Goal: Information Seeking & Learning: Learn about a topic

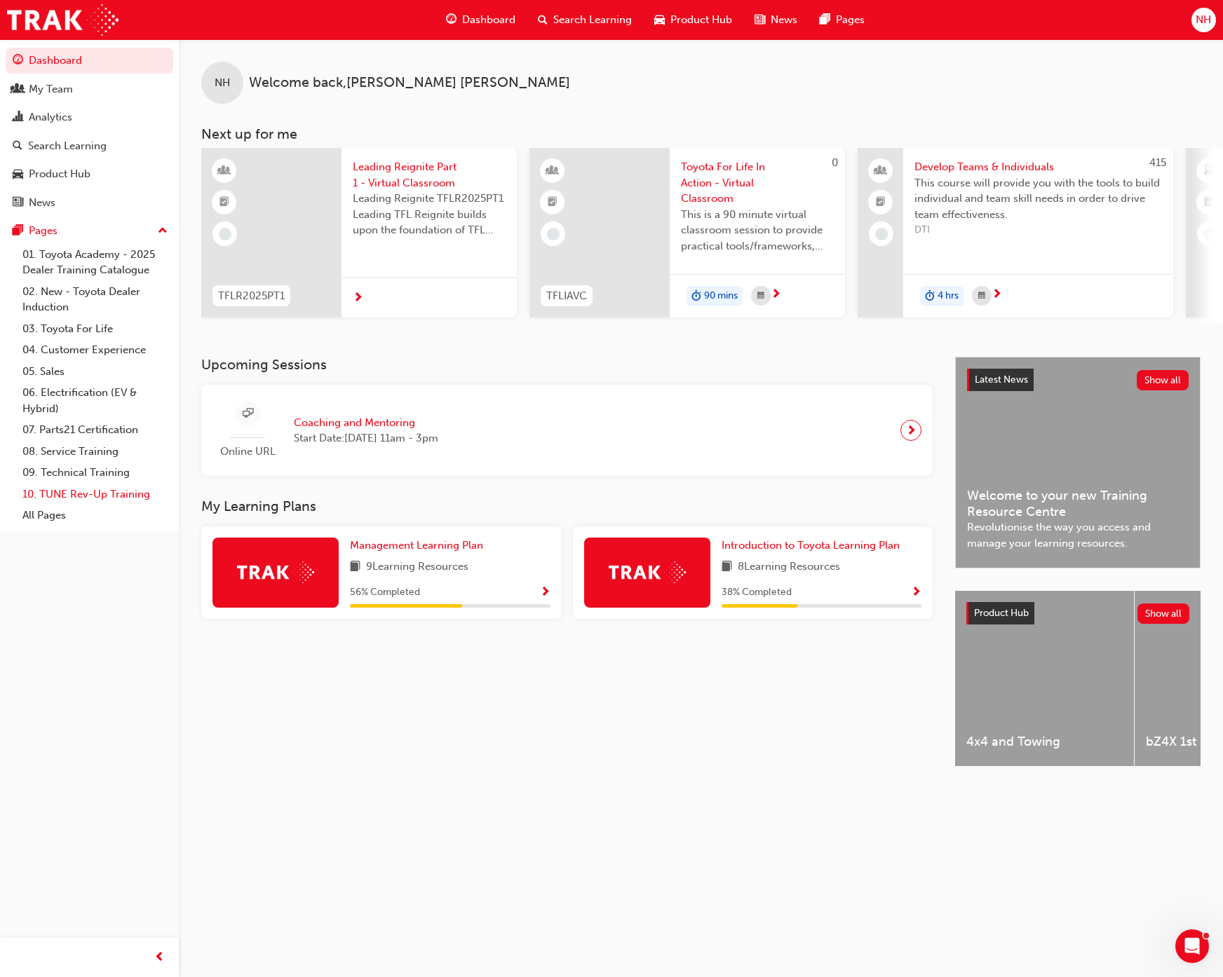
click at [85, 489] on link "10. TUNE Rev-Up Training" at bounding box center [95, 495] width 156 height 22
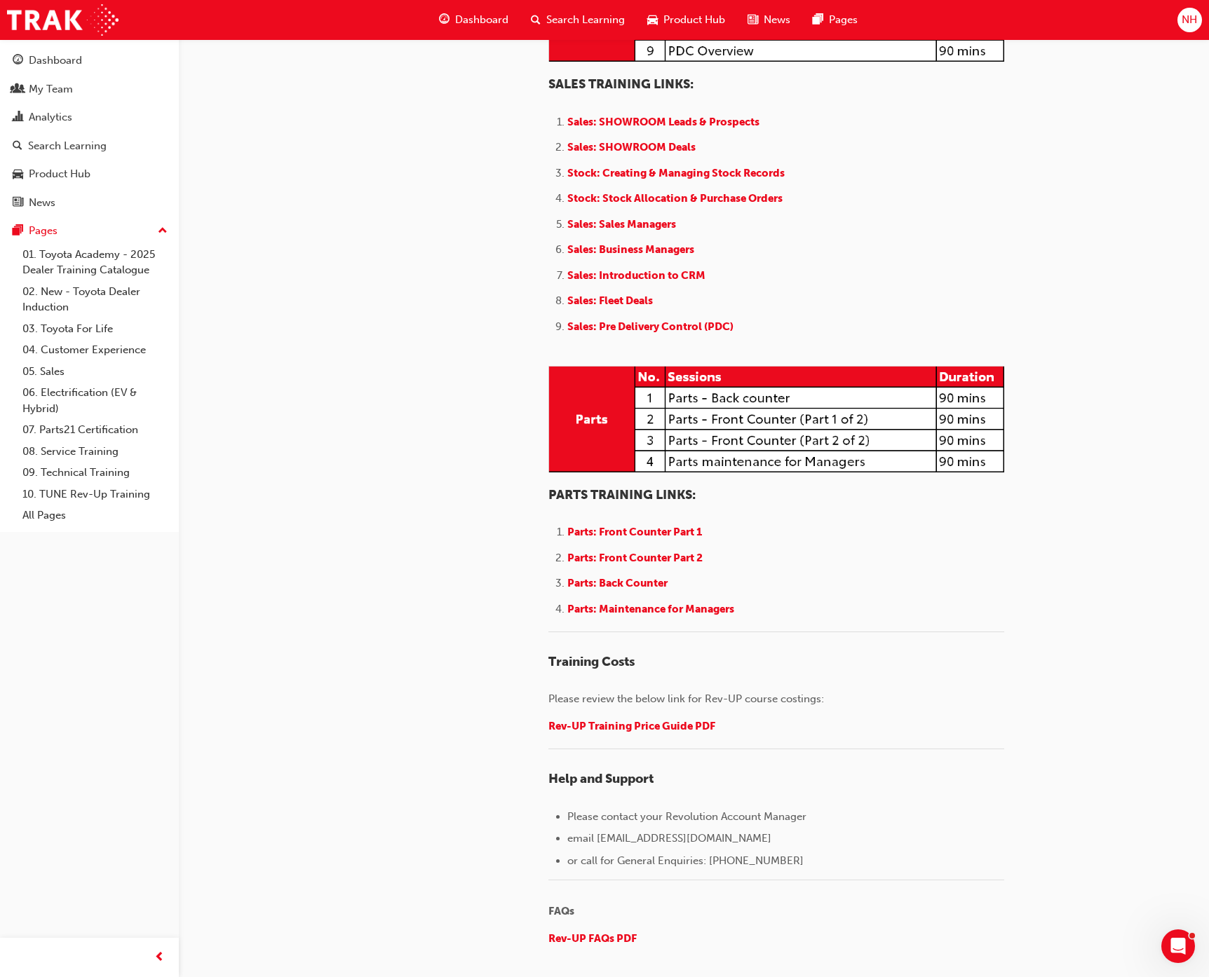
scroll to position [1458, 0]
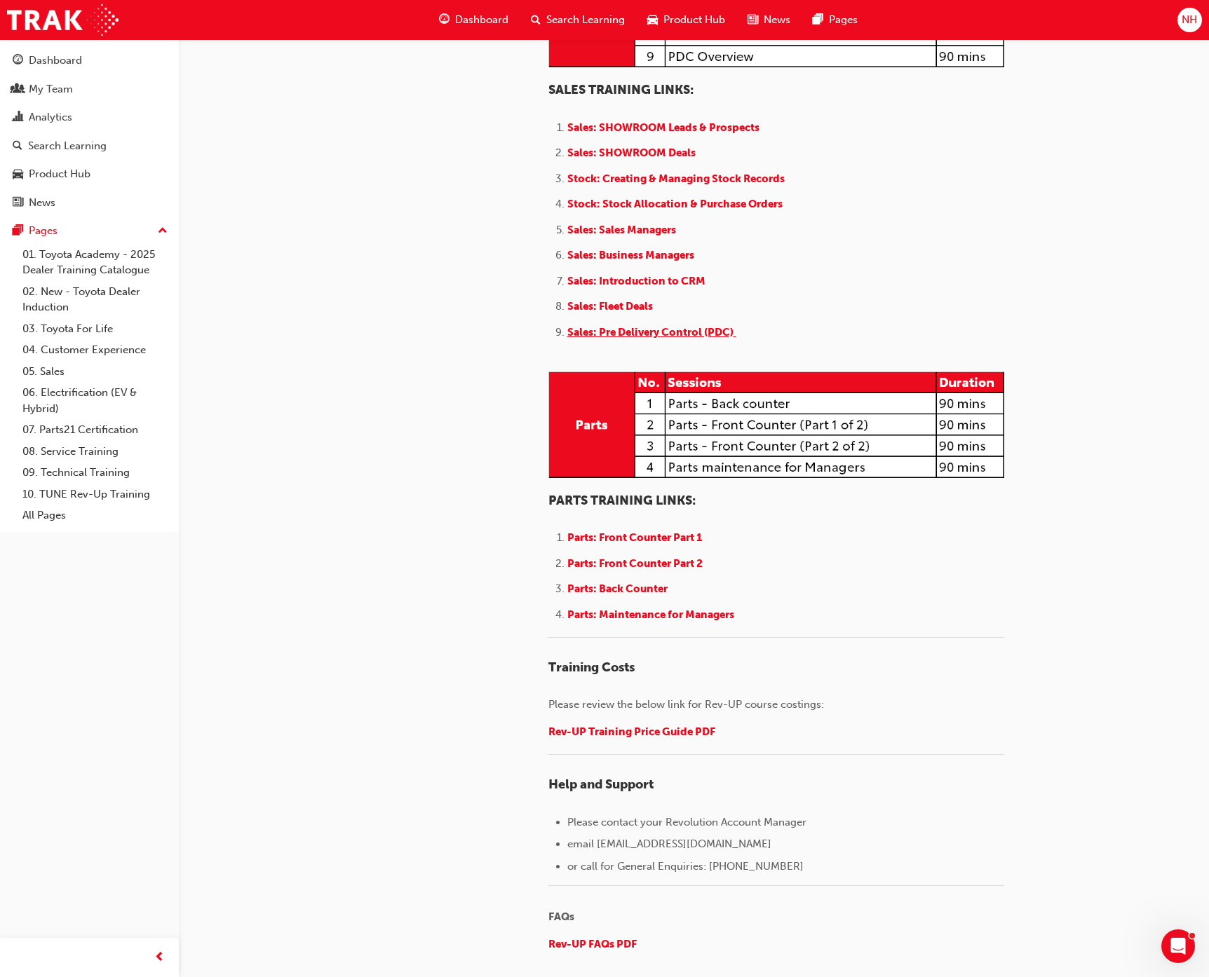
click at [631, 339] on span "Sales: Pre Delivery Control (PDC)" at bounding box center [650, 332] width 166 height 13
